Goal: Transaction & Acquisition: Purchase product/service

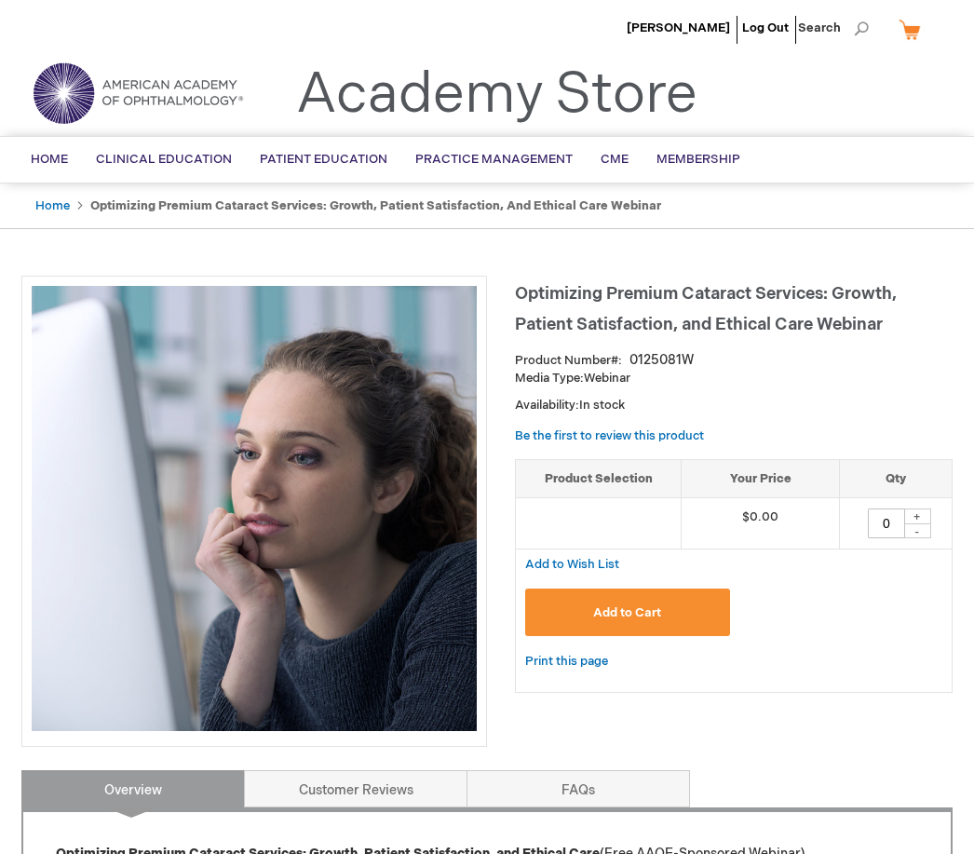
click at [650, 605] on span "Add to Cart" at bounding box center [627, 612] width 68 height 15
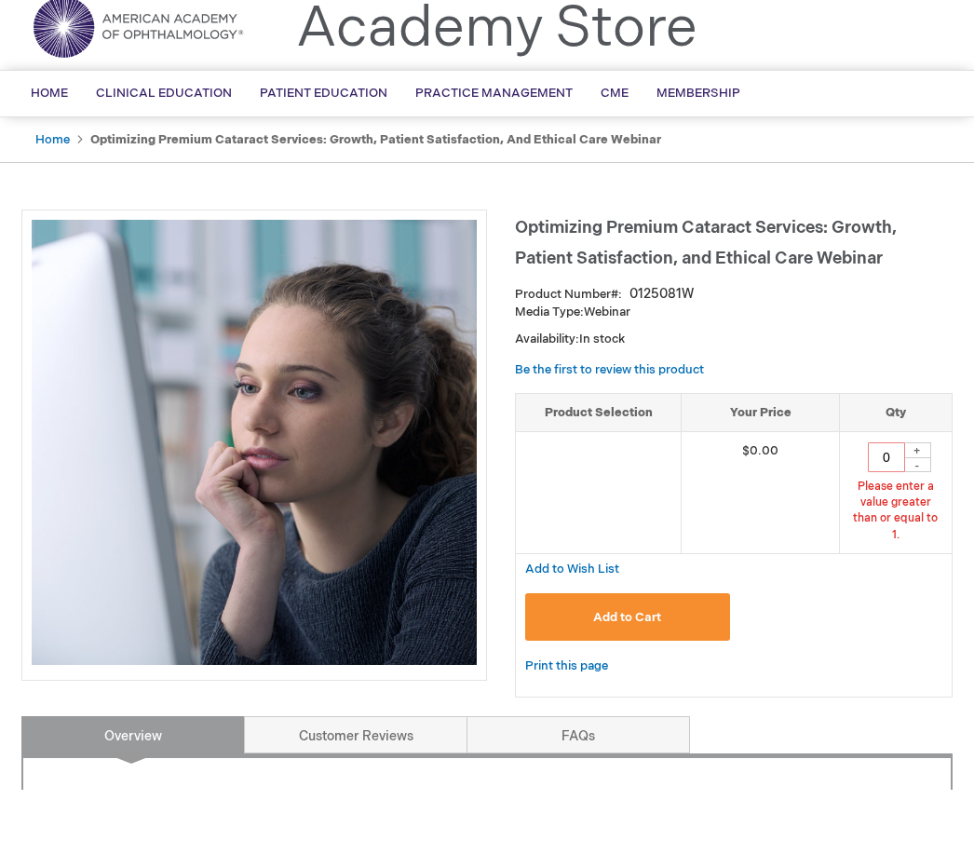
scroll to position [14, 0]
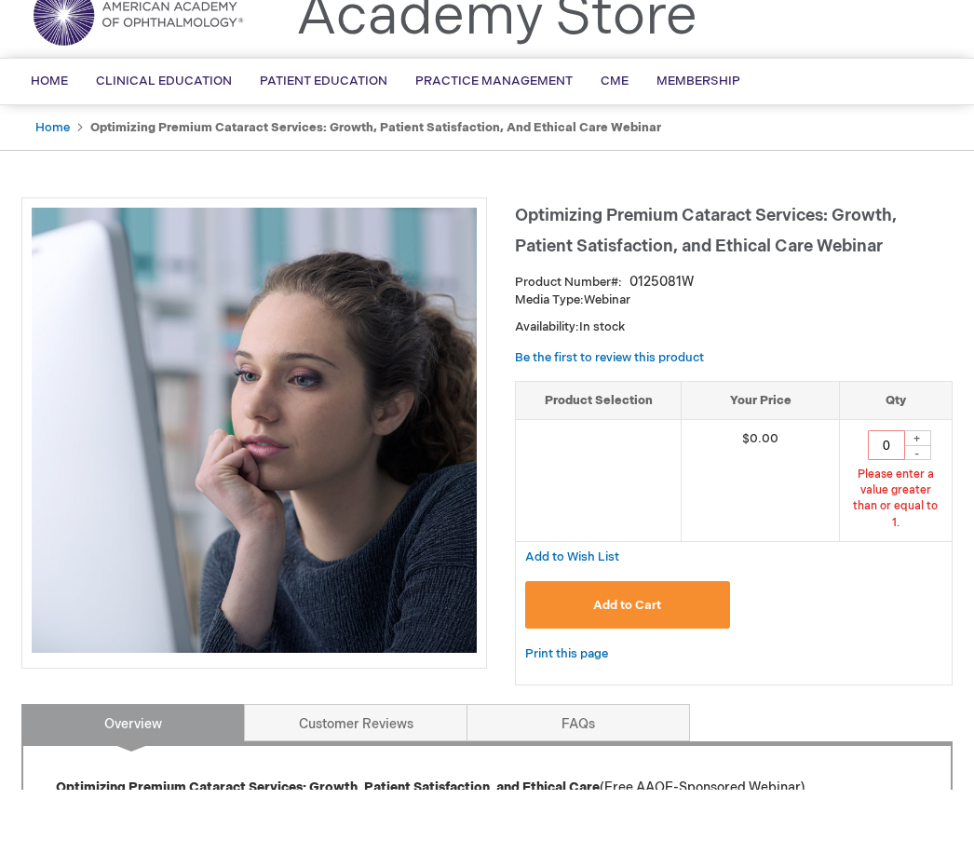
click at [922, 494] on div "+" at bounding box center [917, 502] width 28 height 16
type input "1"
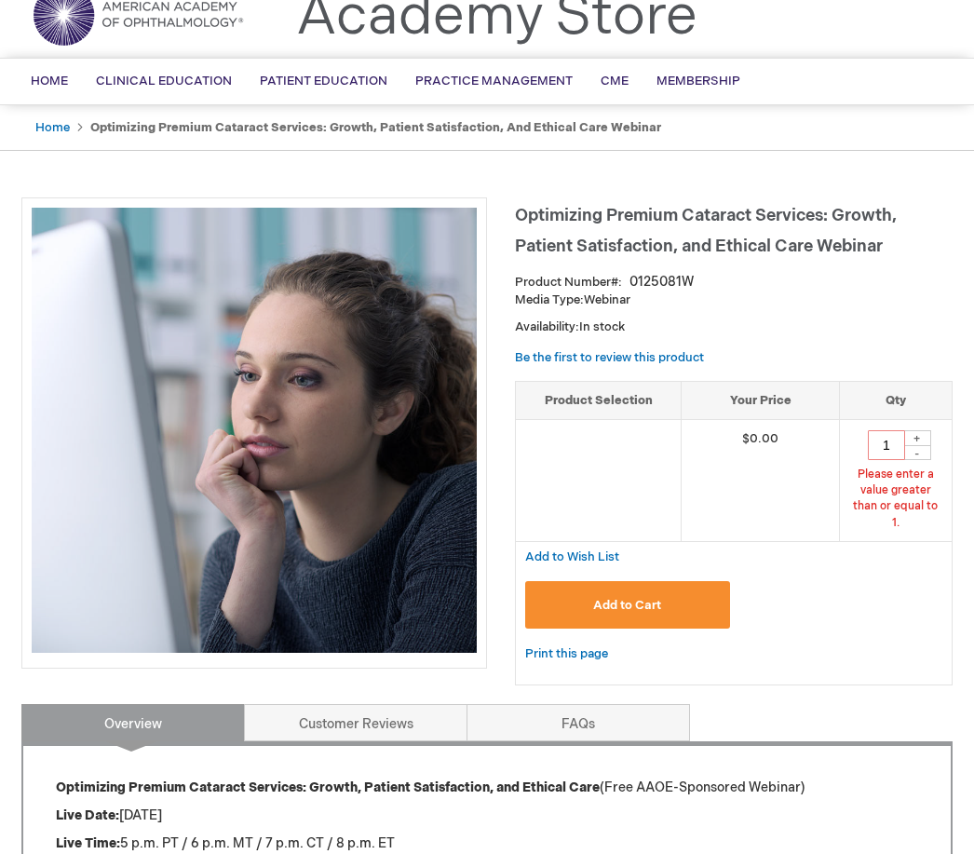
scroll to position [80, 0]
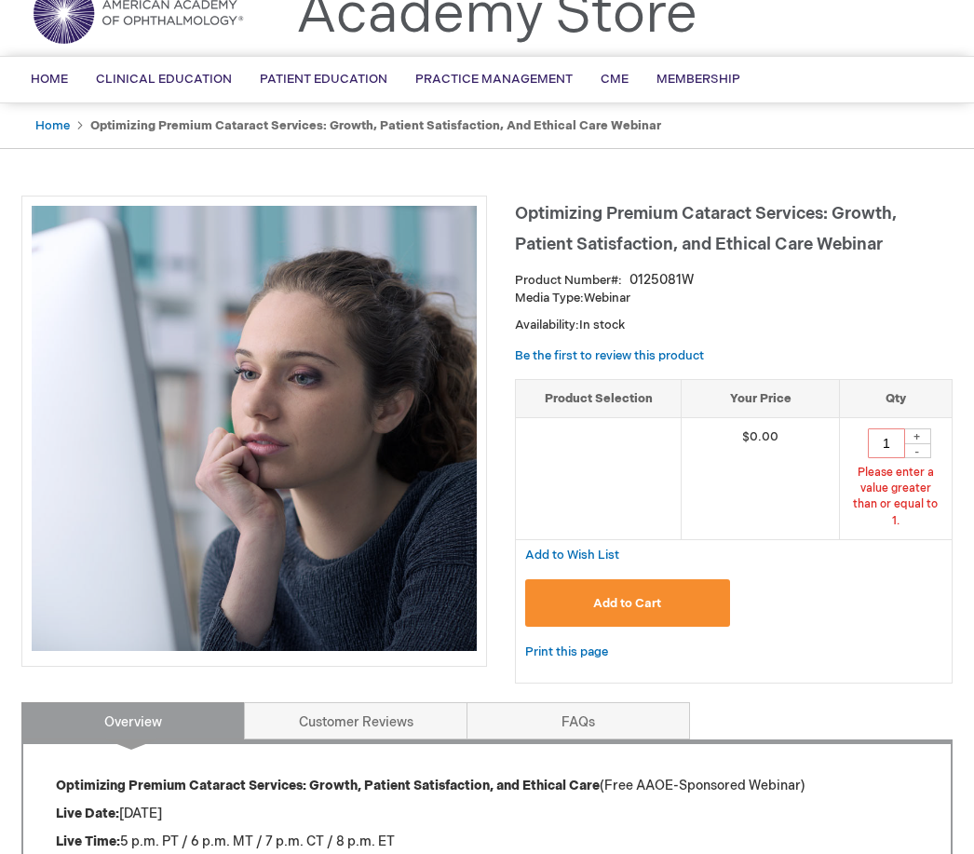
click at [648, 579] on button "Add to Cart" at bounding box center [627, 602] width 205 height 47
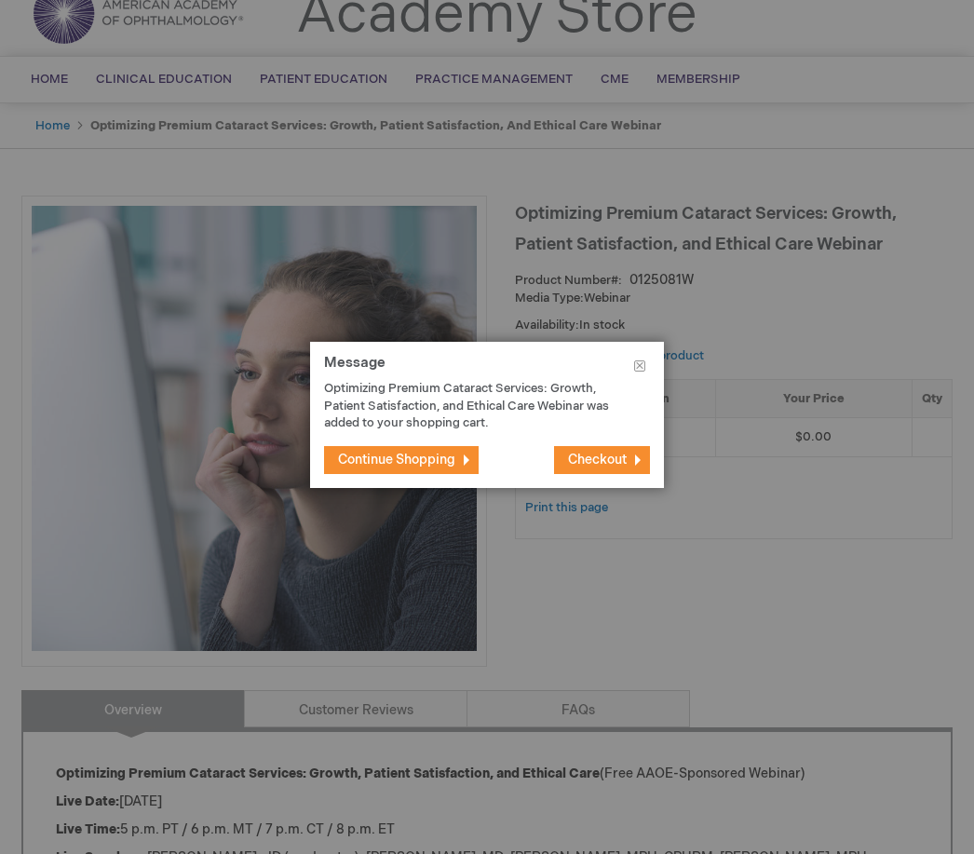
click at [603, 453] on span "Checkout" at bounding box center [597, 459] width 59 height 16
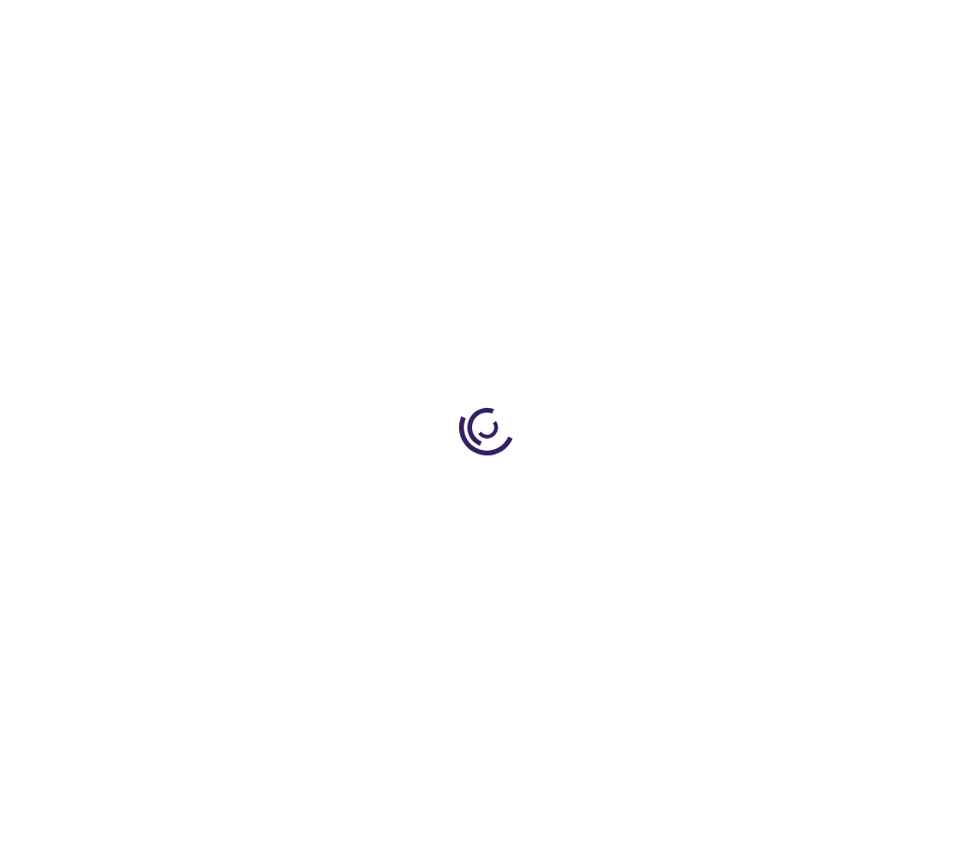
select select "US"
select select "41"
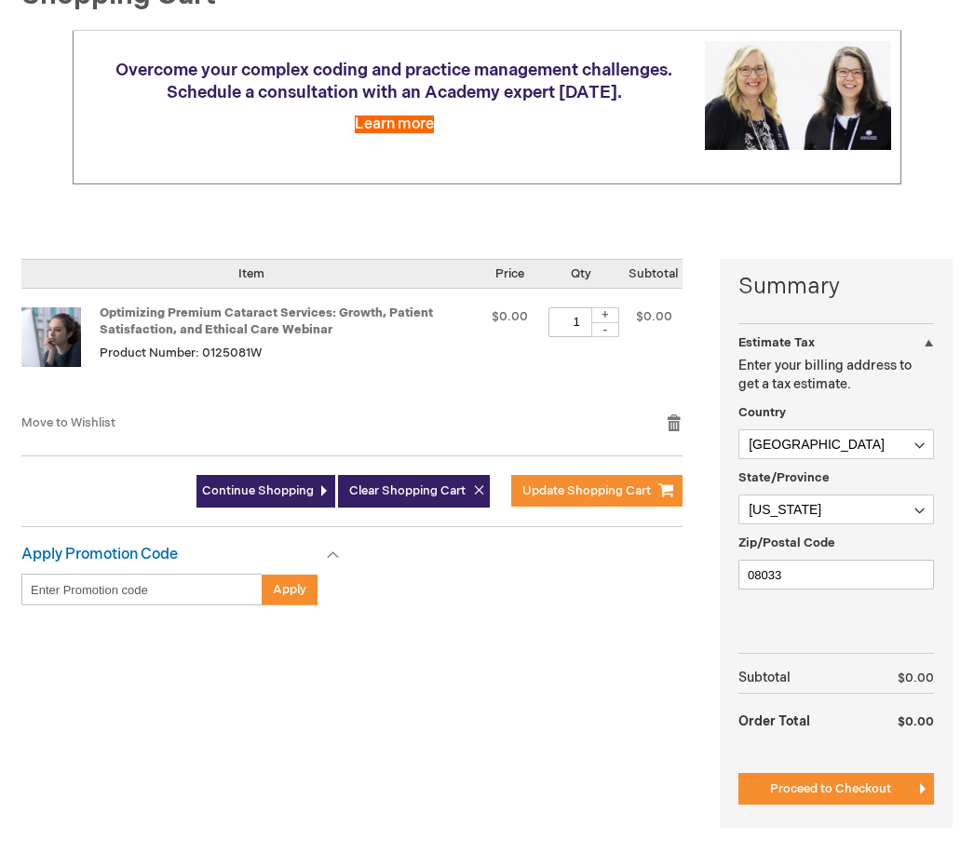
scroll to position [217, 0]
click at [828, 787] on span "Proceed to Checkout" at bounding box center [830, 788] width 121 height 15
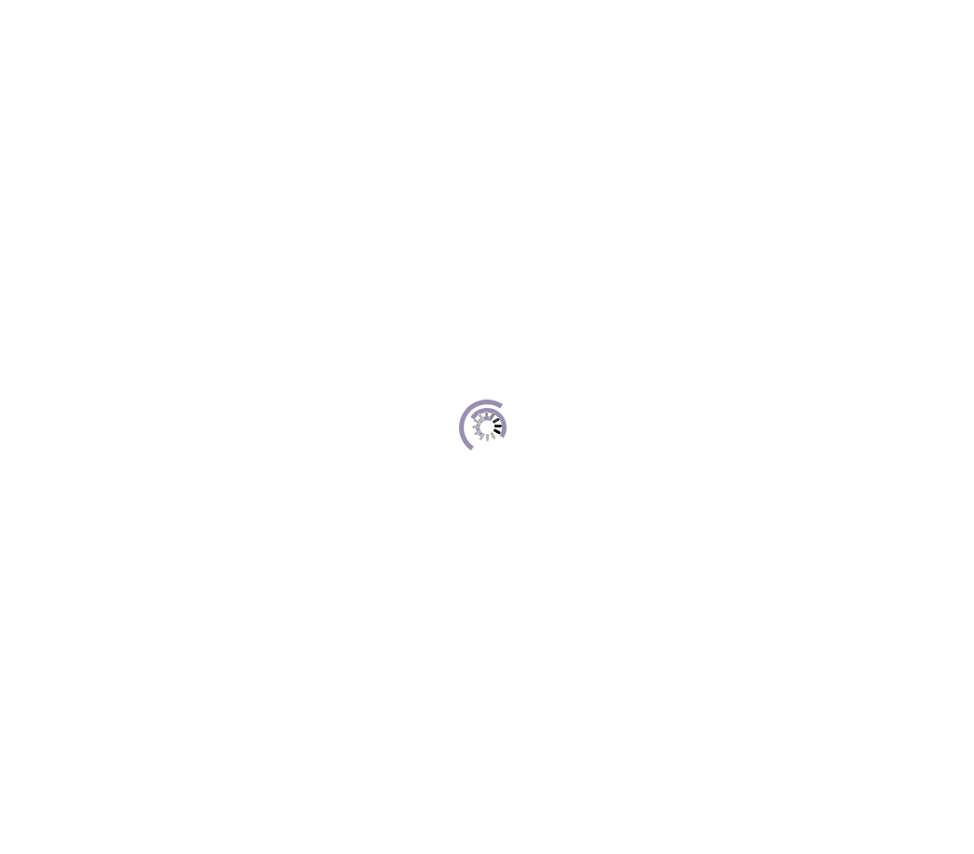
scroll to position [170, 0]
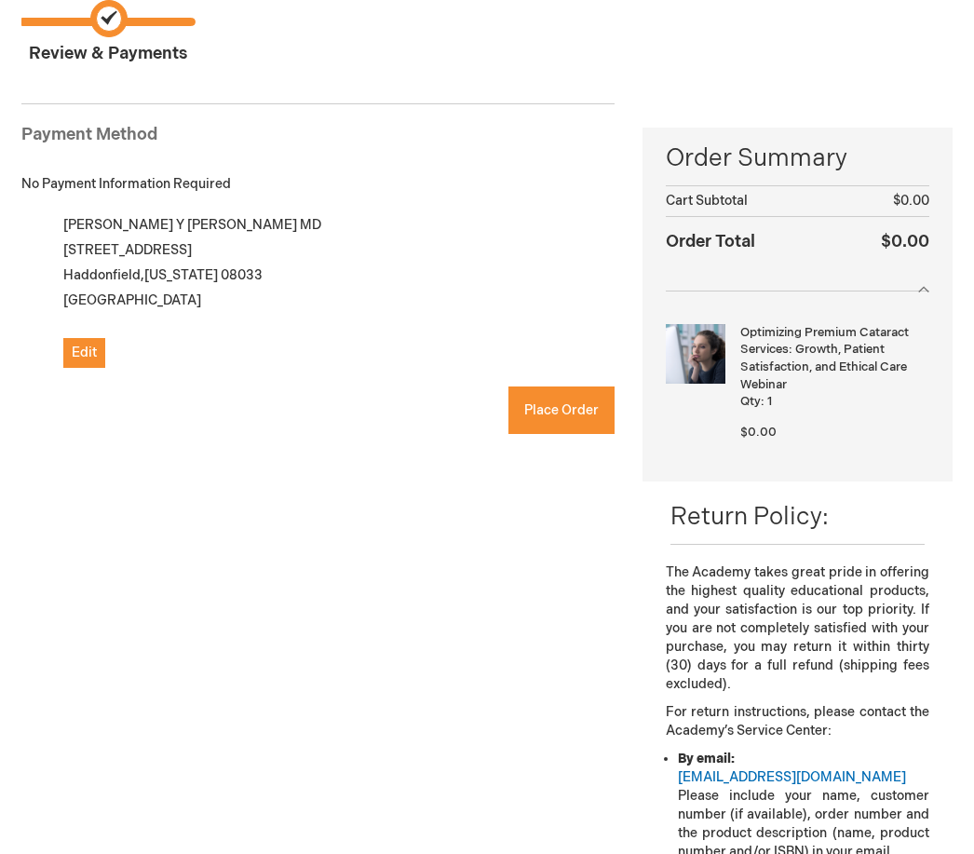
checkbox input "true"
click at [563, 406] on span "Place Order" at bounding box center [561, 410] width 74 height 16
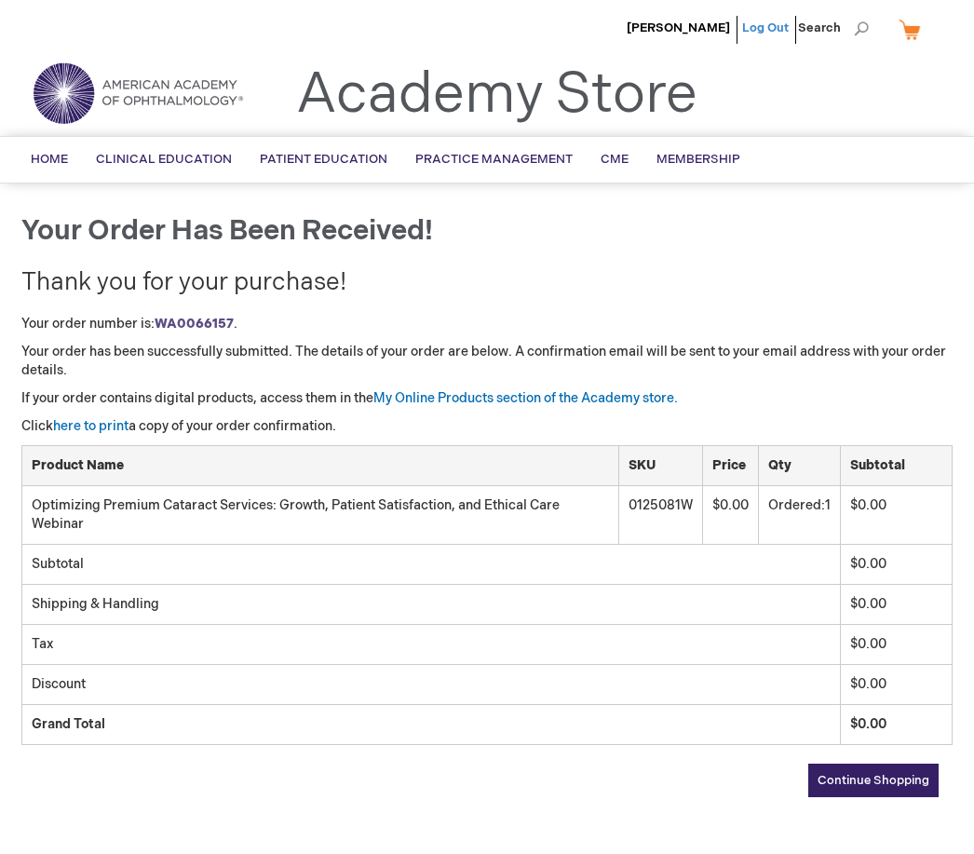
click at [781, 29] on link "Log Out" at bounding box center [765, 27] width 47 height 15
